Goal: Task Accomplishment & Management: Use online tool/utility

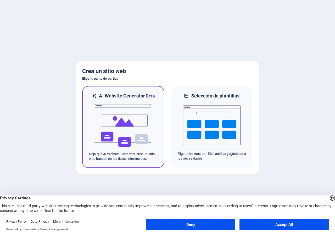
click at [110, 123] on img at bounding box center [124, 125] width 58 height 52
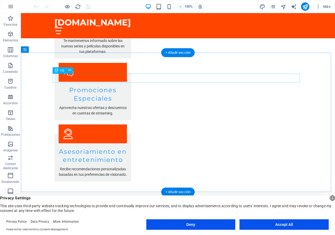
scroll to position [706, 0]
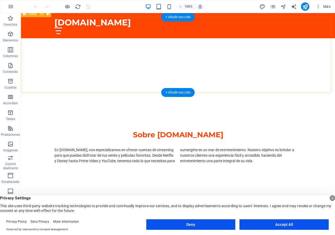
scroll to position [157, 0]
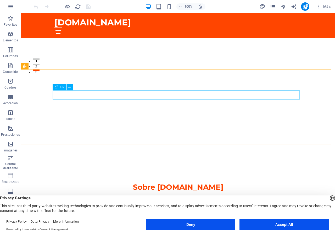
click at [64, 88] on span "H2" at bounding box center [63, 87] width 4 height 3
click at [70, 86] on icon at bounding box center [69, 88] width 3 height 6
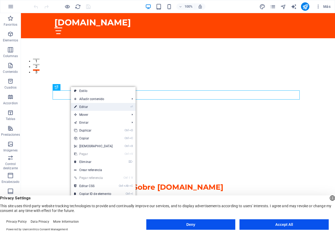
click at [85, 106] on link "⏎ Editar" at bounding box center [93, 107] width 45 height 8
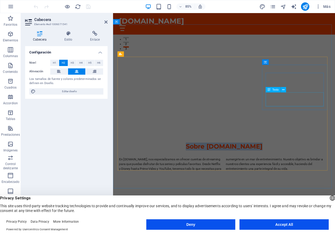
scroll to position [210, 0]
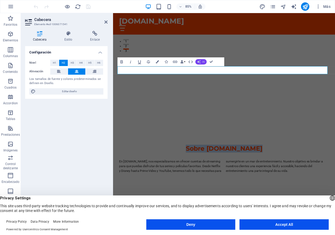
click at [204, 61] on span "AI" at bounding box center [204, 62] width 2 height 3
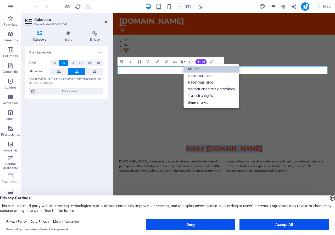
click at [195, 70] on link "Mejorar" at bounding box center [212, 69] width 56 height 7
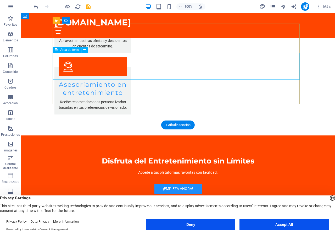
scroll to position [706, 0]
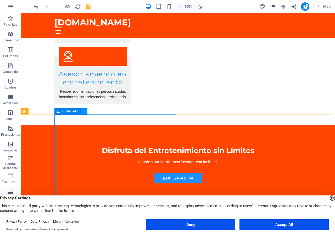
click at [83, 111] on icon at bounding box center [84, 111] width 3 height 6
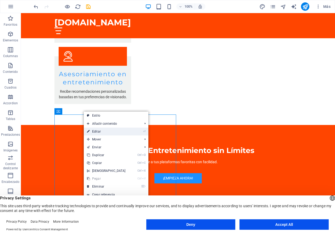
drag, startPoint x: 95, startPoint y: 132, endPoint x: 13, endPoint y: 139, distance: 82.3
click at [95, 132] on link "⏎ Editar" at bounding box center [106, 132] width 45 height 8
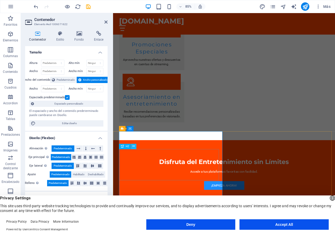
click at [133, 147] on icon at bounding box center [134, 146] width 2 height 5
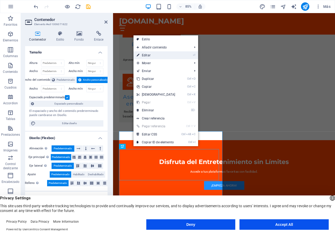
click at [148, 55] on link "⏎ Editar" at bounding box center [156, 55] width 45 height 8
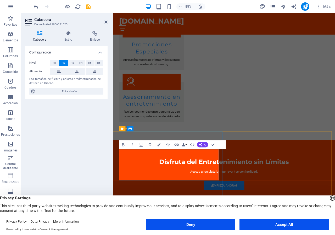
click at [205, 143] on button "AI" at bounding box center [202, 144] width 11 height 5
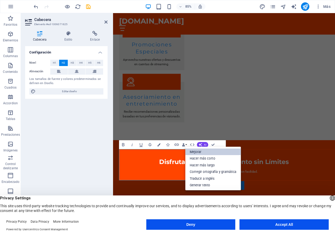
click at [194, 151] on link "Mejorar" at bounding box center [214, 152] width 56 height 7
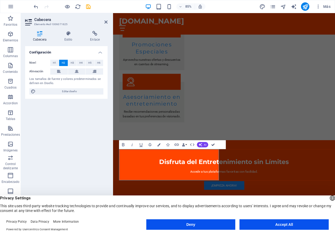
drag, startPoint x: 213, startPoint y: 144, endPoint x: 192, endPoint y: 130, distance: 25.2
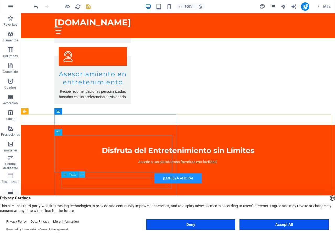
click at [82, 175] on icon at bounding box center [82, 175] width 3 height 6
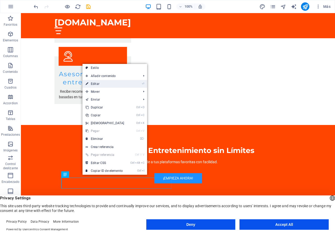
click at [96, 84] on link "⏎ Editar" at bounding box center [105, 84] width 45 height 8
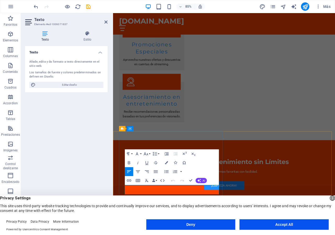
click at [166, 195] on header "English Deutsch Privacy Settings This site uses third-party website tracking te…" at bounding box center [167, 204] width 335 height 18
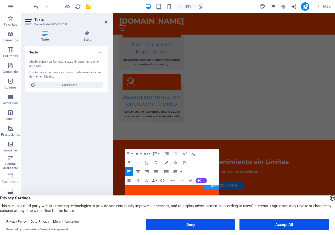
drag, startPoint x: 191, startPoint y: 179, endPoint x: 174, endPoint y: 158, distance: 27.5
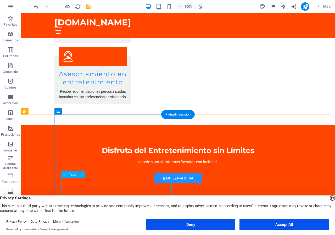
click at [83, 175] on icon at bounding box center [82, 175] width 3 height 6
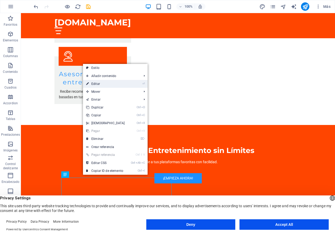
click at [96, 82] on link "⏎ Editar" at bounding box center [105, 84] width 45 height 8
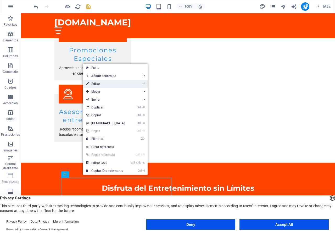
scroll to position [739, 0]
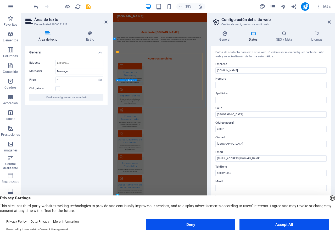
scroll to position [608, 0]
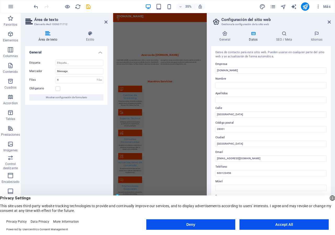
click at [329, 197] on div "English Deutsch" at bounding box center [332, 198] width 7 height 9
click at [327, 198] on li "English" at bounding box center [304, 204] width 59 height 13
click at [329, 197] on div "English Deutsch" at bounding box center [332, 198] width 7 height 9
click at [330, 22] on icon at bounding box center [329, 22] width 3 height 4
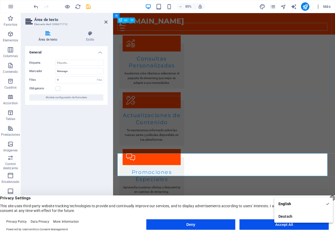
scroll to position [477, 0]
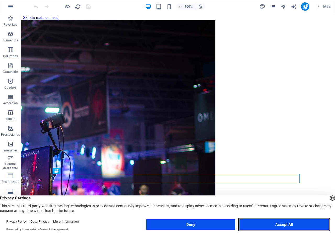
click at [290, 224] on button "Accept All" at bounding box center [284, 224] width 89 height 10
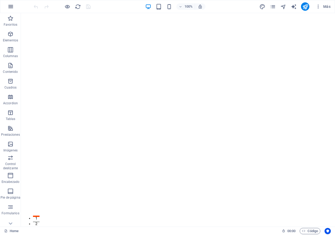
click at [10, 7] on icon "button" at bounding box center [11, 6] width 6 height 6
